Goal: Task Accomplishment & Management: Use online tool/utility

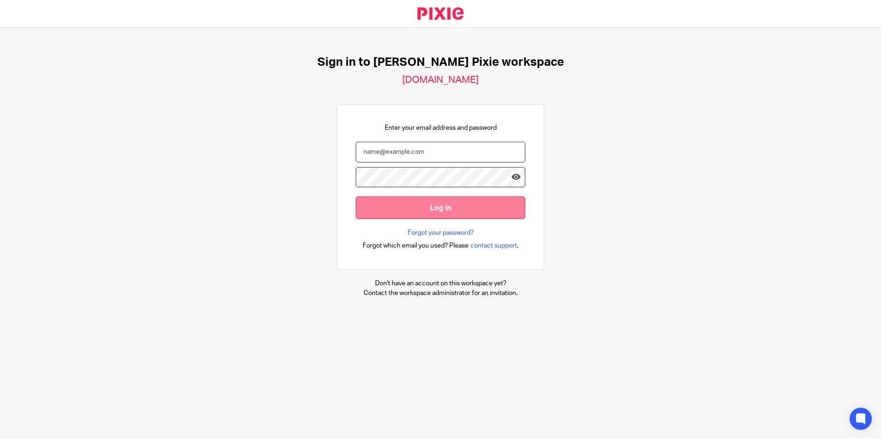
type input "carlypayne@menzies.co.uk"
click at [471, 206] on input "Log in" at bounding box center [440, 208] width 169 height 23
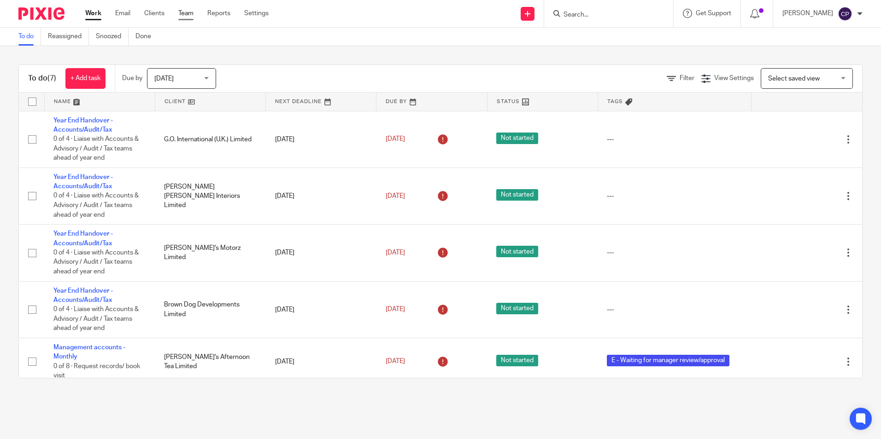
click at [180, 14] on link "Team" at bounding box center [185, 13] width 15 height 9
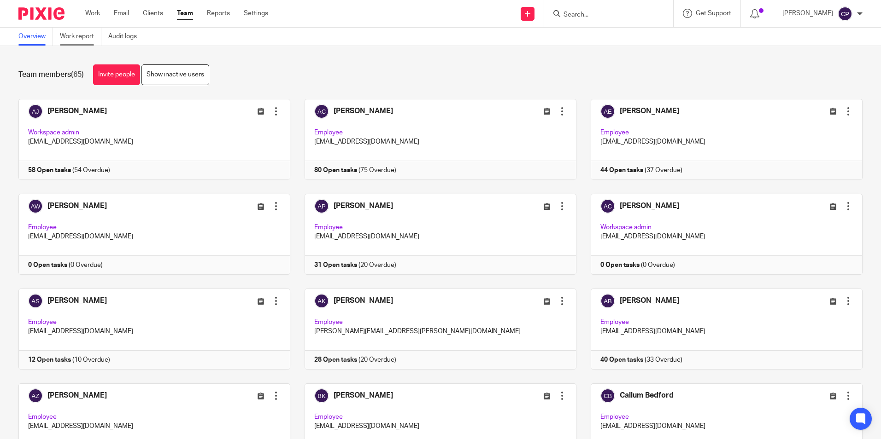
click at [75, 36] on link "Work report" at bounding box center [80, 37] width 41 height 18
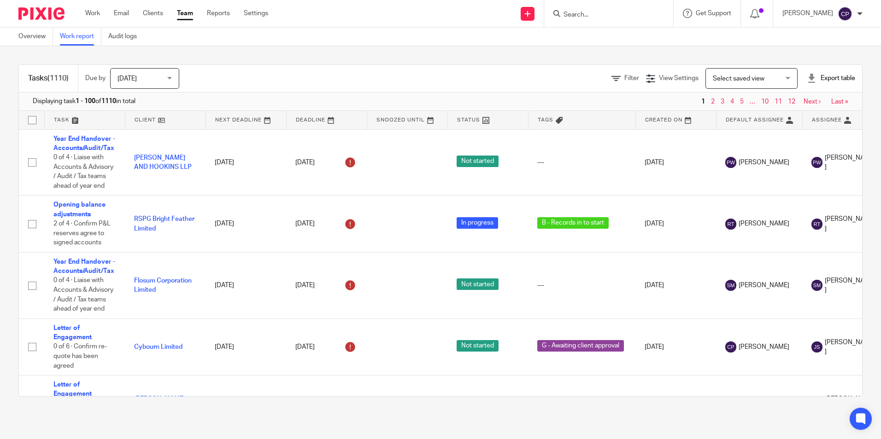
click at [758, 77] on span "Select saved view" at bounding box center [746, 78] width 67 height 19
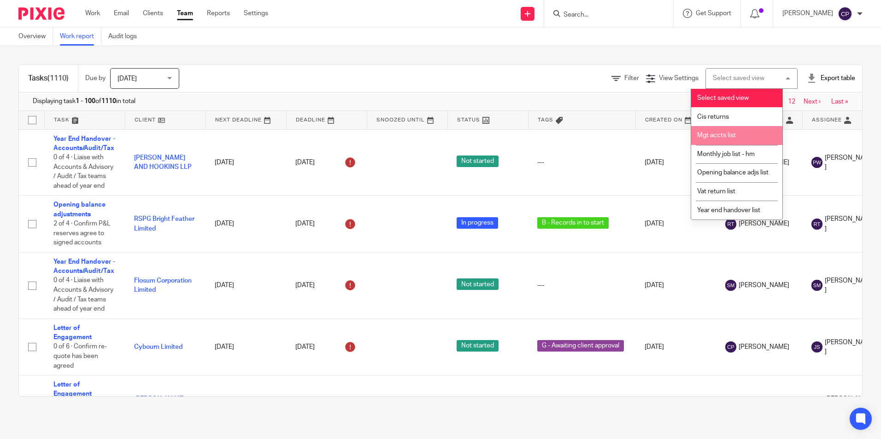
click at [722, 135] on span "Mgt accts list" at bounding box center [716, 135] width 39 height 6
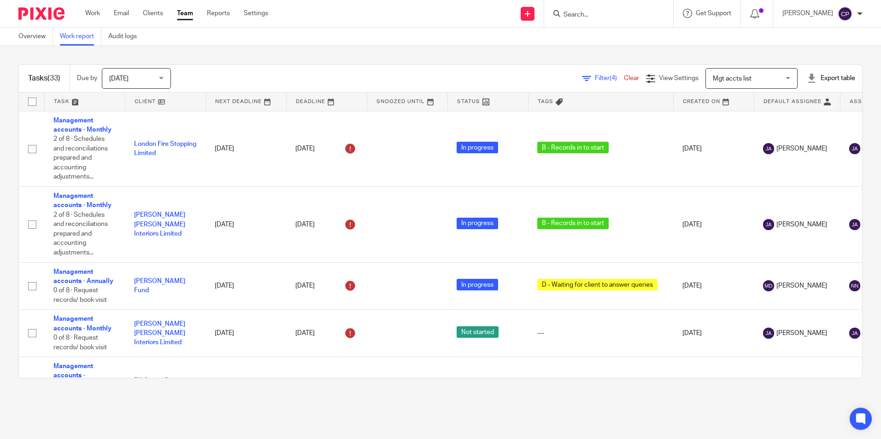
click at [171, 77] on div "[DATE] [DATE]" at bounding box center [136, 78] width 69 height 21
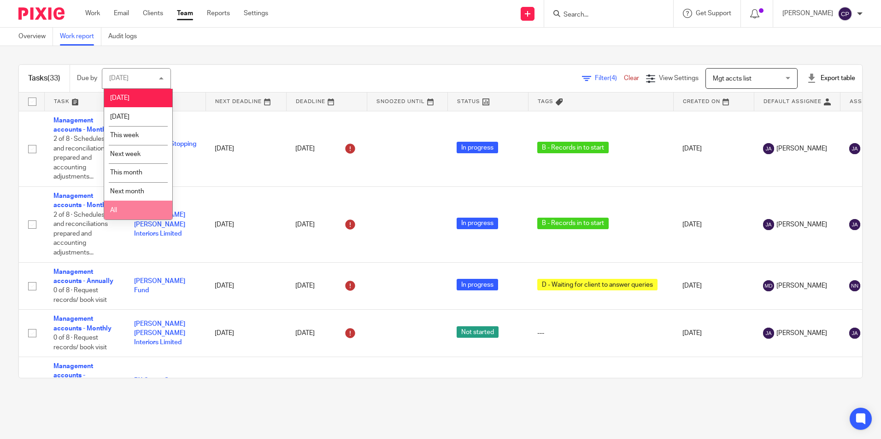
click at [139, 211] on li "All" at bounding box center [138, 210] width 68 height 19
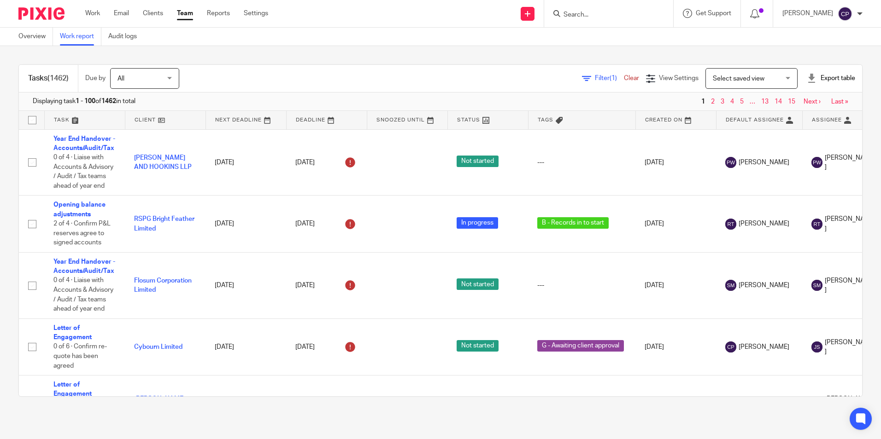
click at [764, 77] on span "Select saved view" at bounding box center [746, 78] width 67 height 19
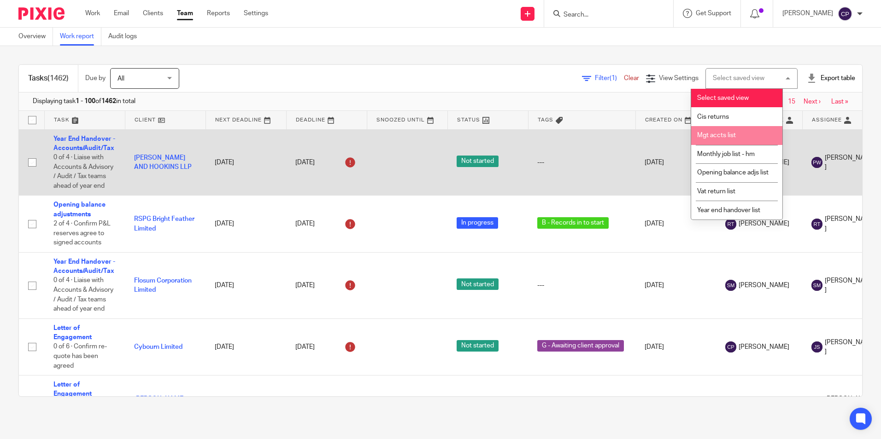
click at [703, 130] on li "Mgt accts list" at bounding box center [736, 135] width 91 height 19
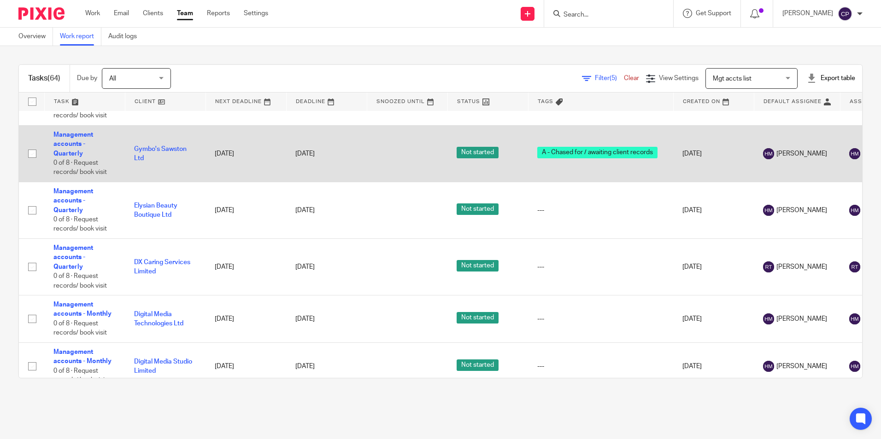
scroll to position [3071, 0]
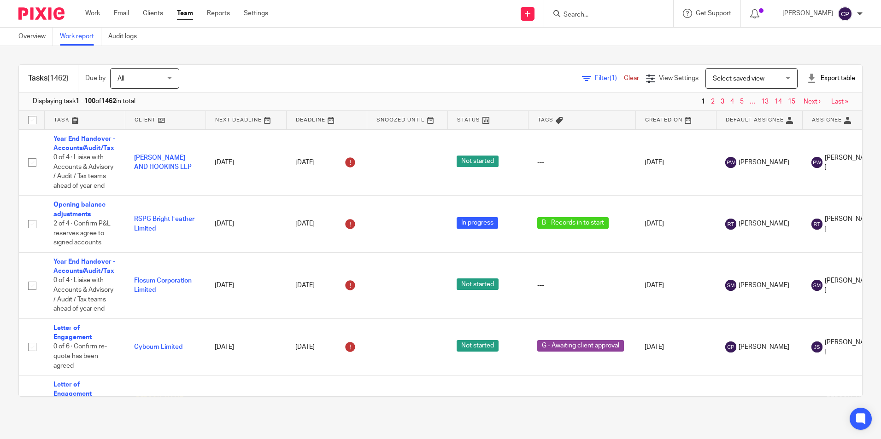
click at [733, 80] on span "Select saved view" at bounding box center [739, 79] width 52 height 6
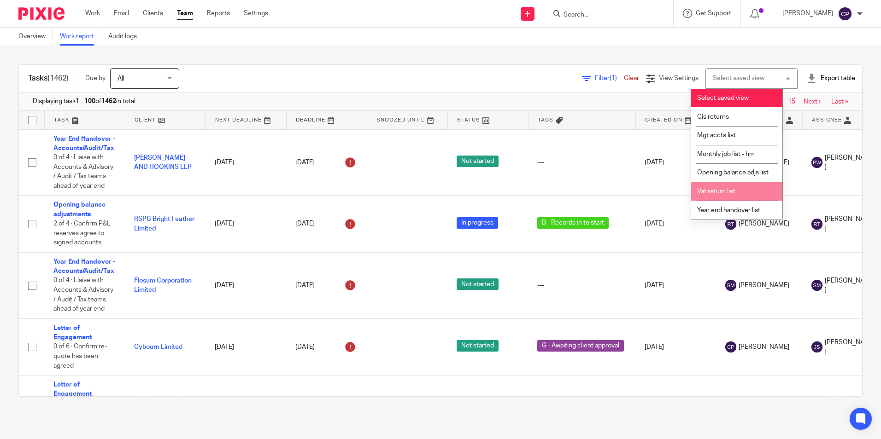
click at [717, 198] on li "Vat return list" at bounding box center [736, 191] width 91 height 19
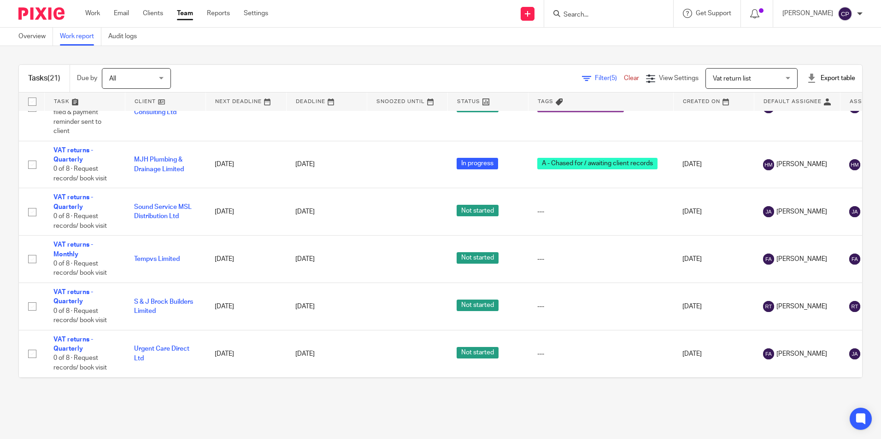
scroll to position [790, 0]
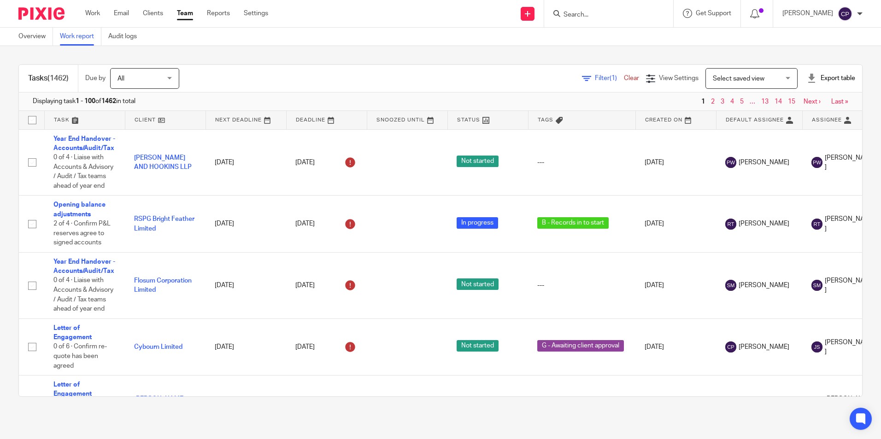
click at [714, 80] on span "Select saved view" at bounding box center [739, 79] width 52 height 6
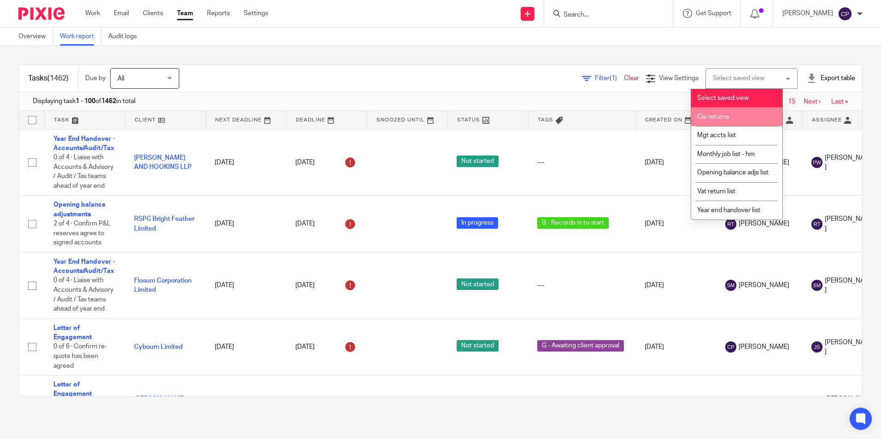
click at [723, 117] on span "Cis returns" at bounding box center [713, 117] width 32 height 6
